Goal: Information Seeking & Learning: Find specific fact

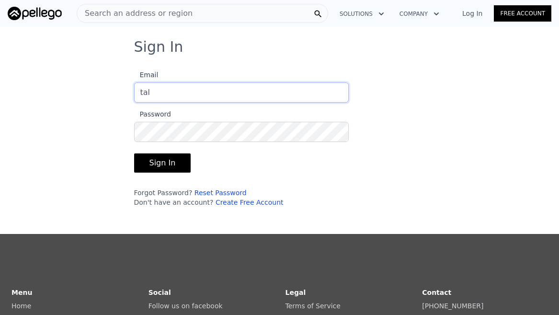
click at [182, 95] on input "tal" at bounding box center [241, 92] width 215 height 20
type input "[EMAIL_ADDRESS][DOMAIN_NAME]"
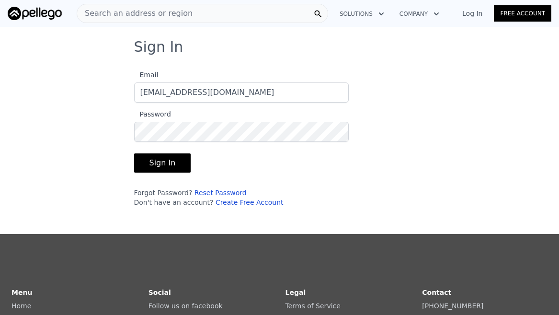
click at [161, 155] on button "Sign In" at bounding box center [162, 162] width 57 height 19
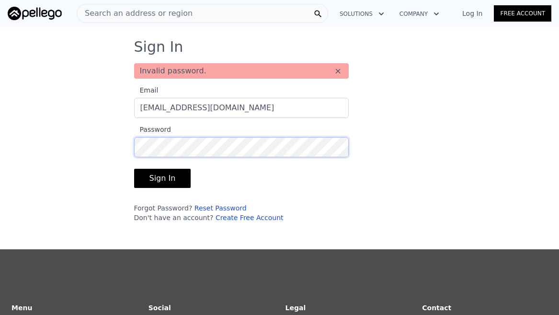
click at [110, 138] on div "Sign In Invalid password. × Email [EMAIL_ADDRESS][DOMAIN_NAME] Password Sign In…" at bounding box center [279, 134] width 559 height 192
click at [172, 174] on button "Sign In" at bounding box center [162, 178] width 57 height 19
click at [134, 118] on form "Email [EMAIL_ADDRESS][DOMAIN_NAME] Password Sign In Forgot Password? Reset Pass…" at bounding box center [241, 151] width 215 height 144
click at [139, 173] on button "Sign In" at bounding box center [162, 178] width 57 height 19
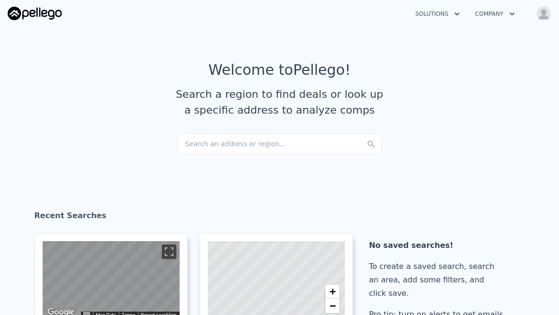
click at [244, 144] on div "Search an address or region..." at bounding box center [279, 143] width 205 height 21
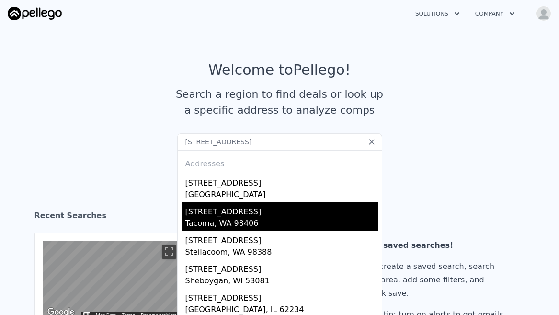
type input "[STREET_ADDRESS]"
click at [213, 209] on div "[STREET_ADDRESS]" at bounding box center [281, 209] width 193 height 15
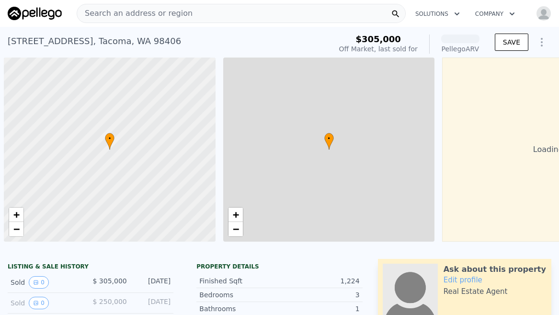
scroll to position [0, 4]
